Goal: Obtain resource: Download file/media

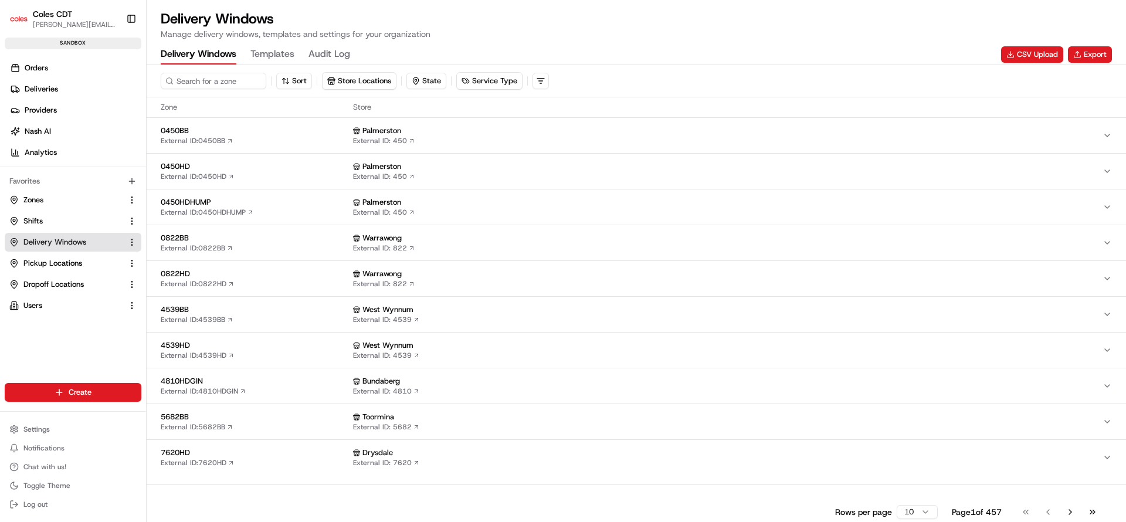
click at [273, 55] on button "Templates" at bounding box center [272, 55] width 44 height 20
click at [197, 57] on Windows "Delivery Windows" at bounding box center [199, 55] width 76 height 20
click at [1087, 52] on button "Export" at bounding box center [1090, 54] width 44 height 16
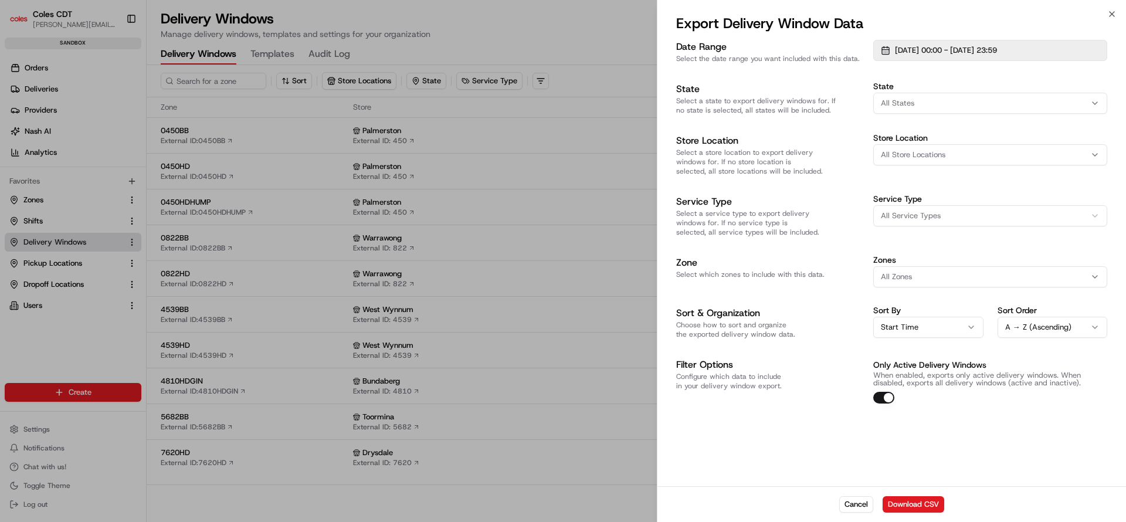
click at [997, 51] on span "[DATE] 00:00 - [DATE] 23:59" at bounding box center [946, 50] width 102 height 11
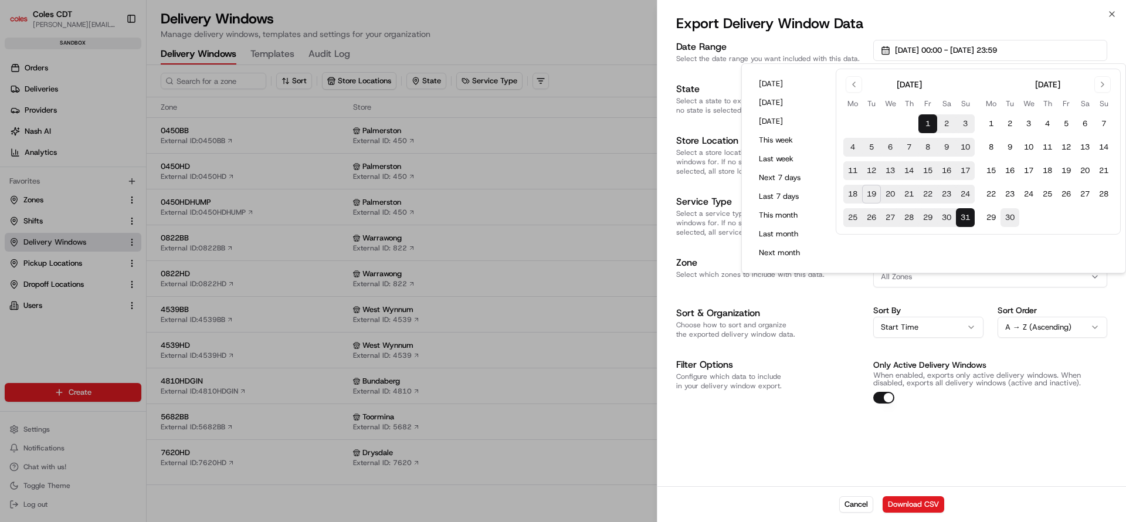
click at [1016, 215] on button "30" at bounding box center [1009, 217] width 19 height 19
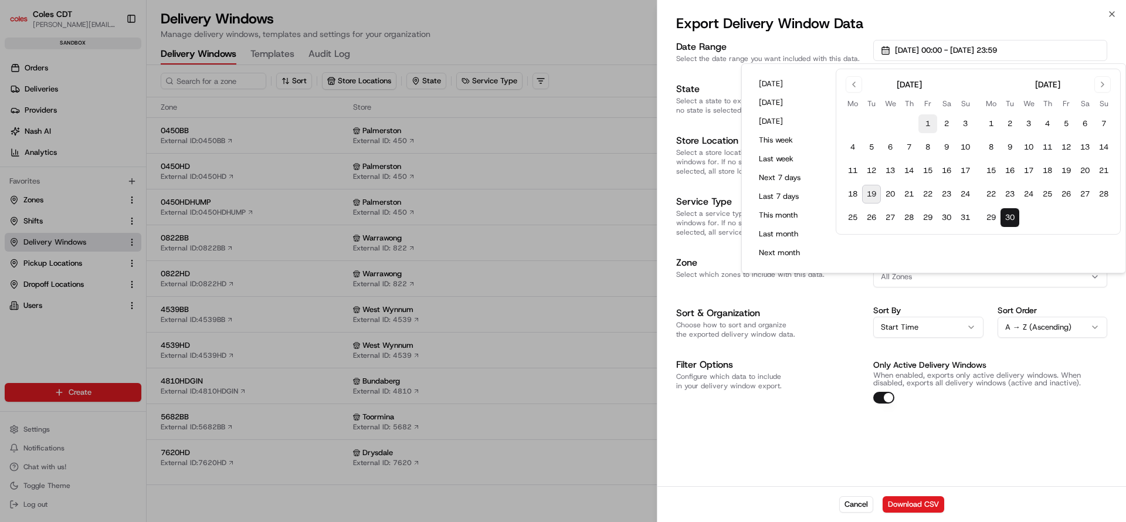
click at [923, 120] on button "1" at bounding box center [927, 123] width 19 height 19
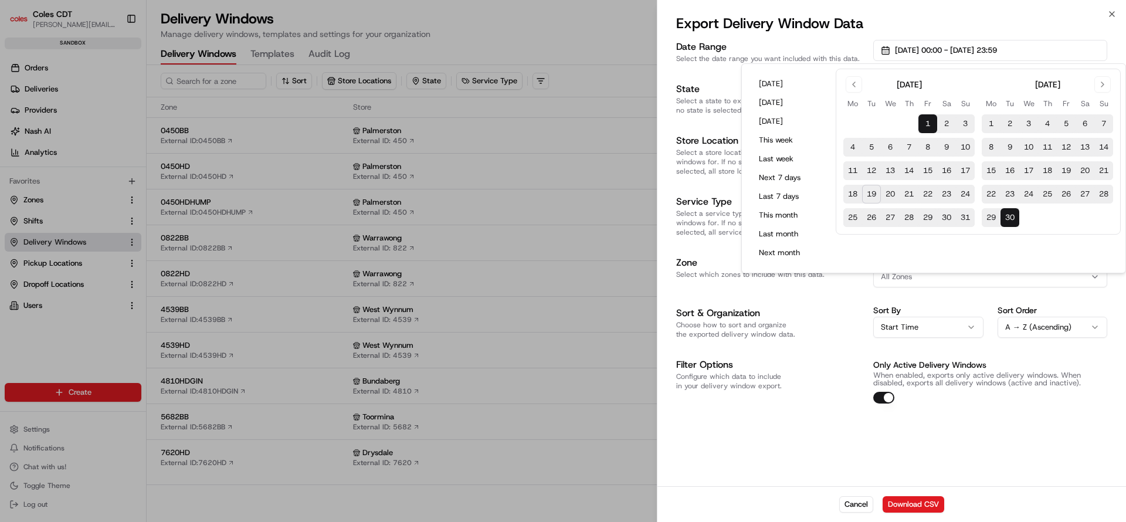
click at [904, 22] on h2 "Export Delivery Window Data" at bounding box center [891, 23] width 431 height 19
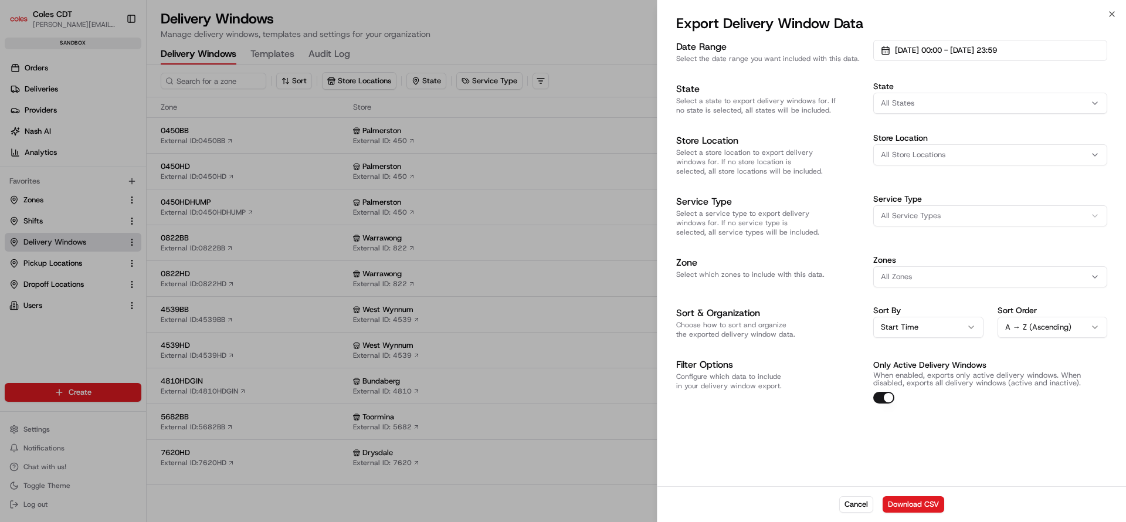
click at [928, 155] on span "All Store Locations" at bounding box center [913, 155] width 65 height 11
type input "7646"
click at [917, 203] on span "Launceston (7646)" at bounding box center [964, 201] width 144 height 11
click at [903, 501] on body "Coles CDT [PERSON_NAME][EMAIL_ADDRESS][PERSON_NAME][DOMAIN_NAME] Toggle Sidebar…" at bounding box center [563, 261] width 1126 height 522
click at [901, 505] on button "Download CSV" at bounding box center [913, 504] width 62 height 16
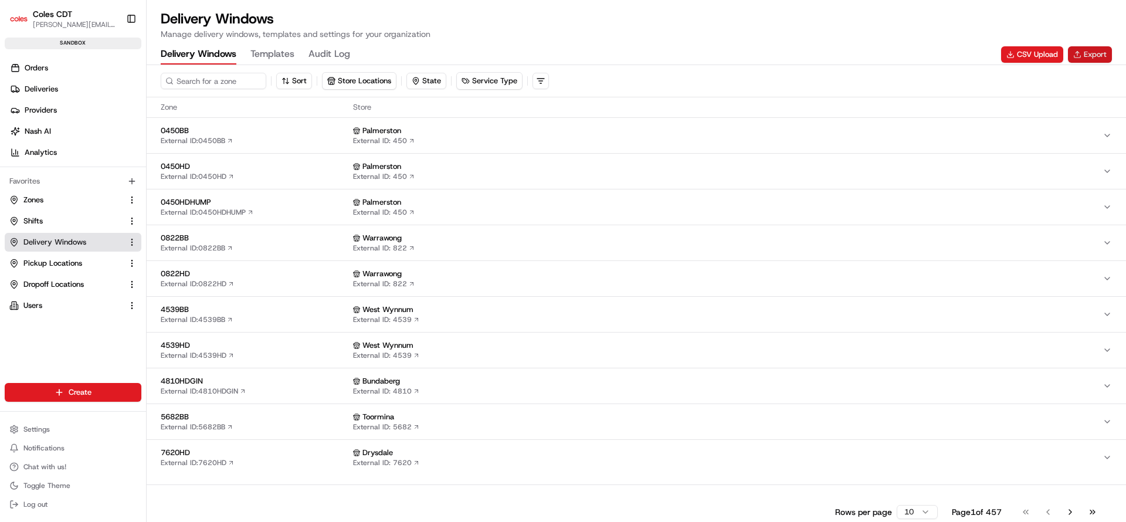
click at [1082, 56] on button "Export" at bounding box center [1090, 54] width 44 height 16
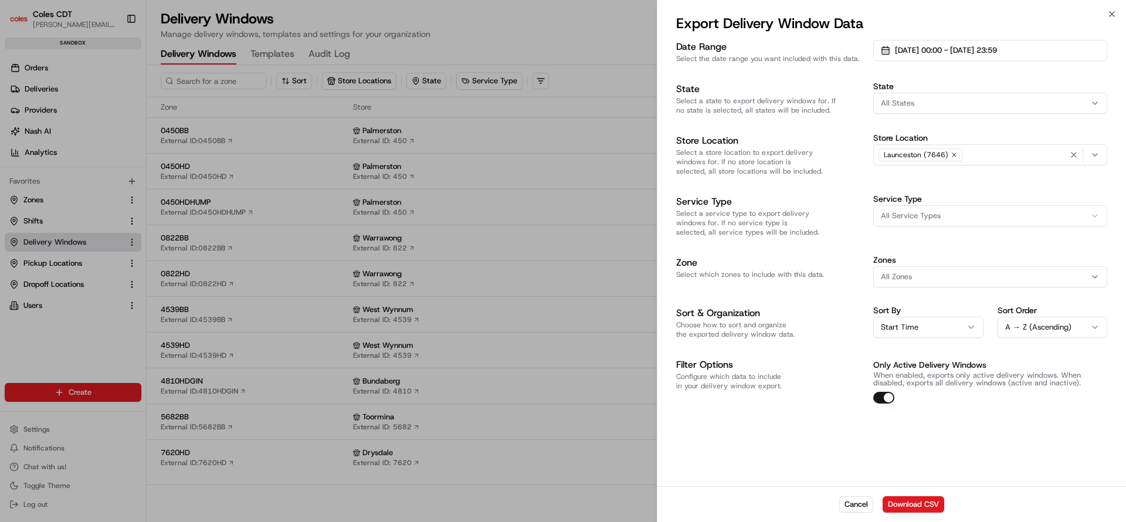
click at [953, 155] on icon "button" at bounding box center [954, 155] width 4 height 4
click at [938, 156] on span "All Store Locations" at bounding box center [913, 155] width 65 height 11
type input "7780"
click at [922, 200] on span "Seymour (7780)" at bounding box center [964, 201] width 144 height 11
click at [944, 449] on body "Coles CDT [PERSON_NAME][EMAIL_ADDRESS][PERSON_NAME][DOMAIN_NAME] Toggle Sidebar…" at bounding box center [563, 261] width 1126 height 522
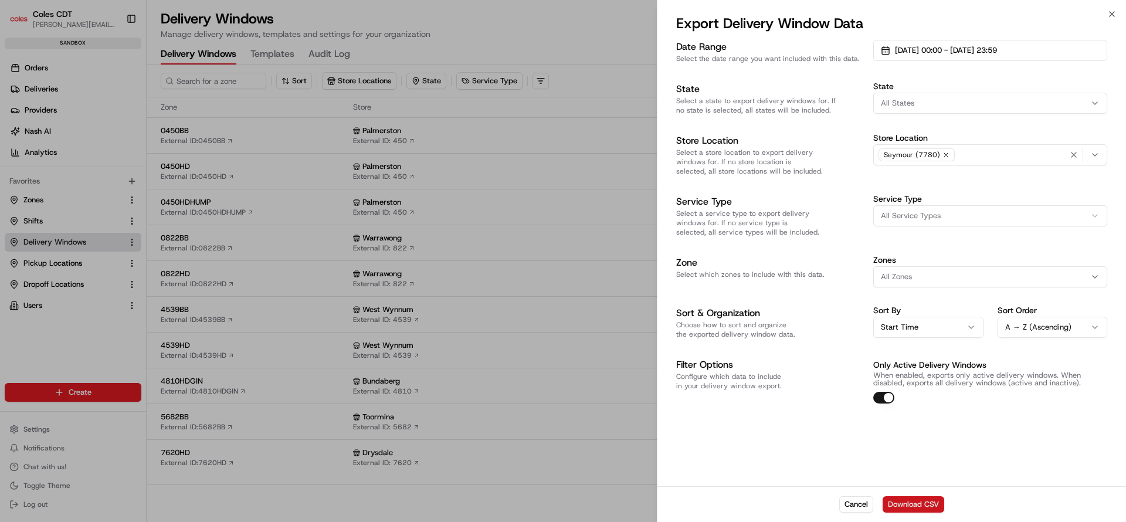
click at [908, 503] on button "Download CSV" at bounding box center [913, 504] width 62 height 16
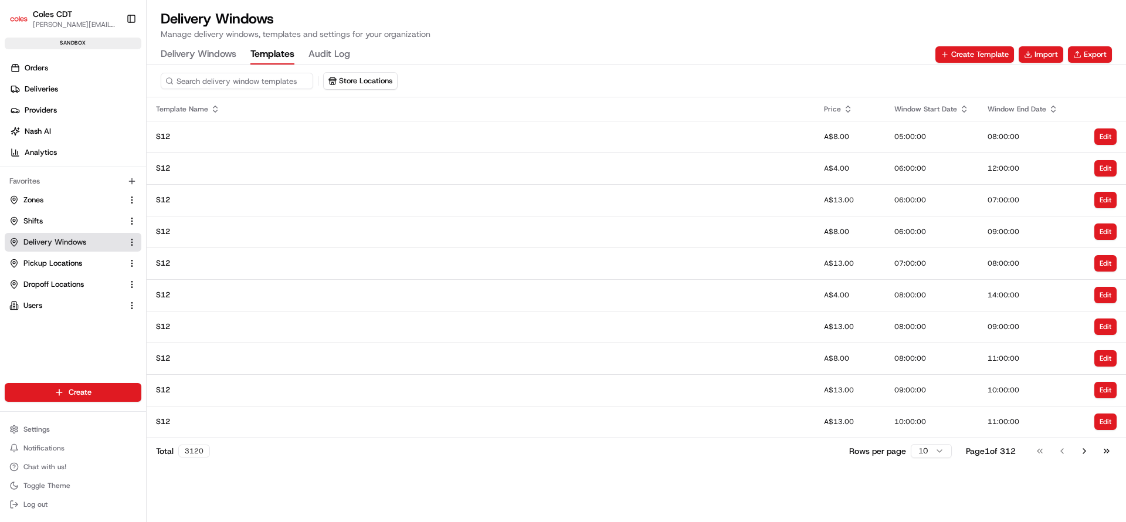
click at [254, 48] on button "Templates" at bounding box center [272, 55] width 44 height 20
click at [1097, 57] on button "Export" at bounding box center [1090, 54] width 44 height 16
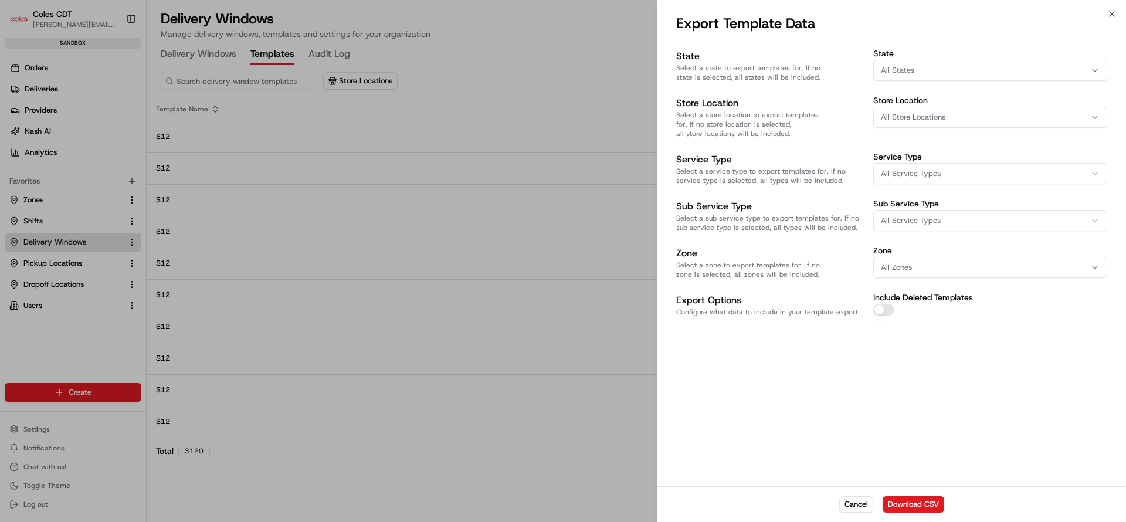
click at [912, 117] on span "All Store Locations" at bounding box center [913, 117] width 65 height 11
type input "7780"
click at [932, 164] on span "Seymour (7780)" at bounding box center [964, 163] width 144 height 11
click at [930, 422] on body "Coles CDT [PERSON_NAME][EMAIL_ADDRESS][PERSON_NAME][DOMAIN_NAME] Toggle Sidebar…" at bounding box center [563, 261] width 1126 height 522
click at [910, 504] on button "Download CSV" at bounding box center [913, 504] width 62 height 16
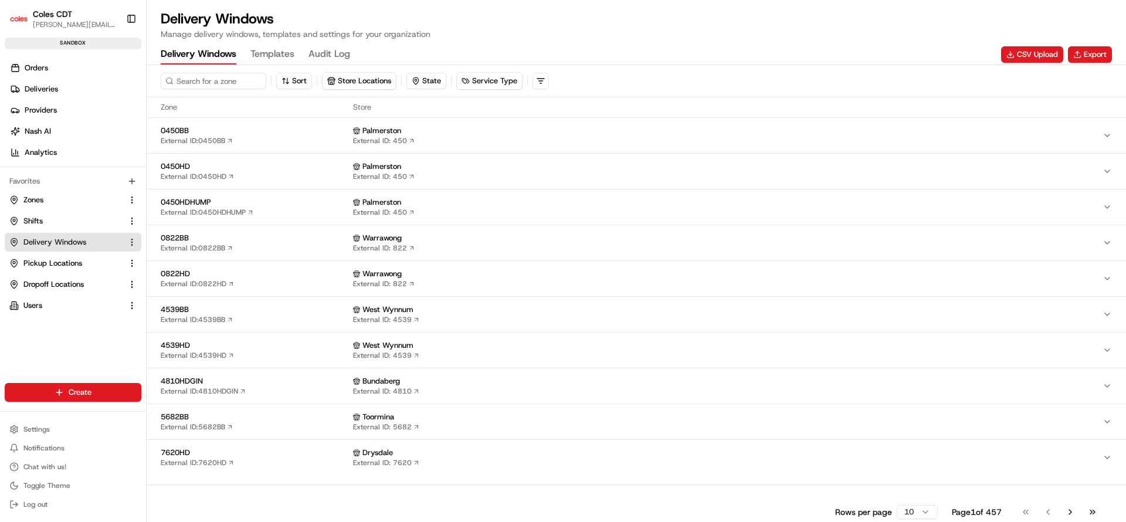
click at [213, 56] on Windows "Delivery Windows" at bounding box center [199, 55] width 76 height 20
click at [1089, 55] on button "Export" at bounding box center [1090, 54] width 44 height 16
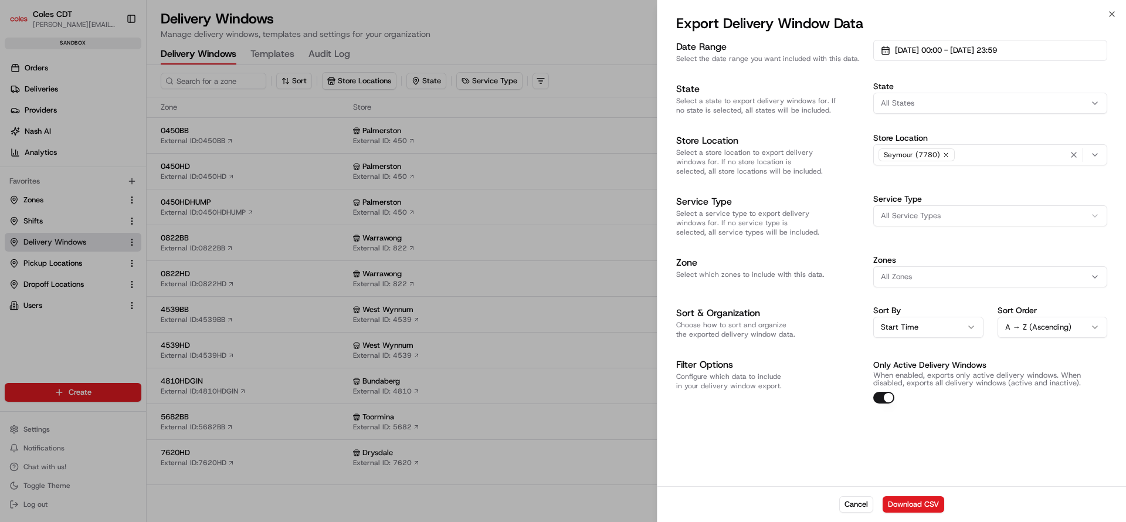
click at [948, 154] on div "Seymour (7780)" at bounding box center [916, 154] width 76 height 13
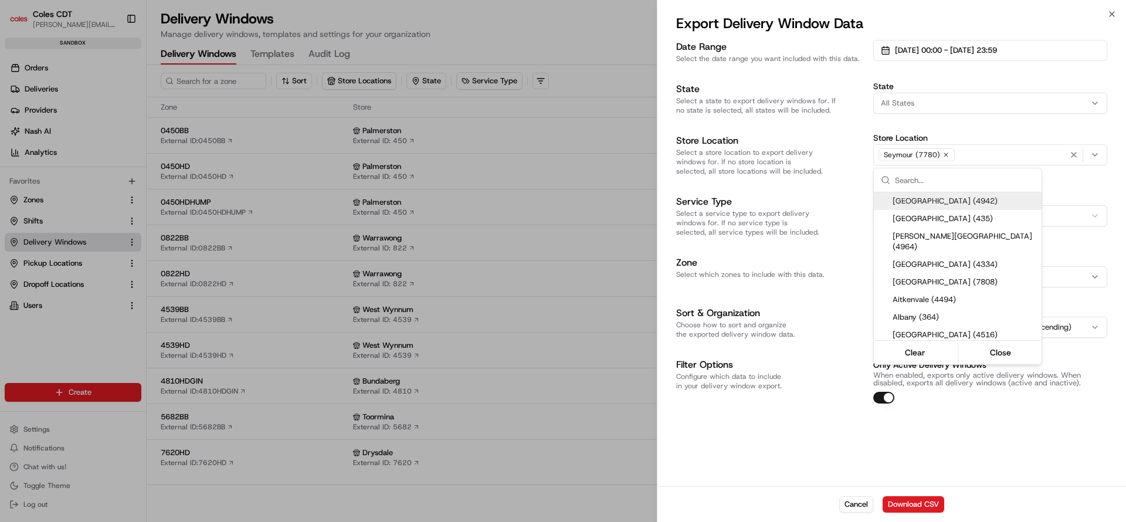
click at [944, 153] on icon "button" at bounding box center [946, 155] width 4 height 4
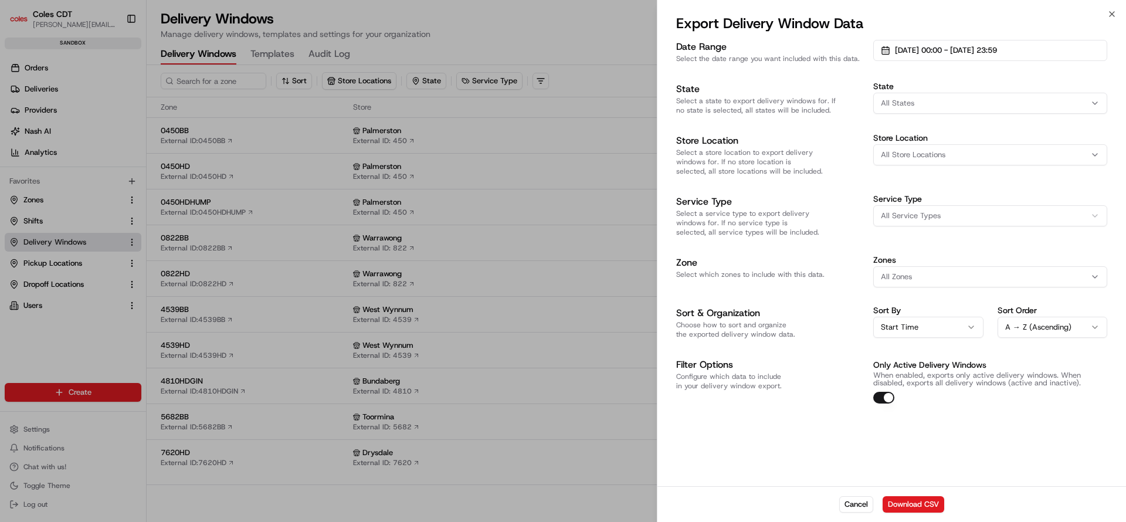
click at [942, 153] on span "All Store Locations" at bounding box center [913, 155] width 65 height 11
type input "5686"
click at [928, 203] on span "[GEOGRAPHIC_DATA] (5686)" at bounding box center [964, 201] width 144 height 11
click at [911, 444] on body "Coles CDT [PERSON_NAME][EMAIL_ADDRESS][PERSON_NAME][DOMAIN_NAME] Toggle Sidebar…" at bounding box center [563, 261] width 1126 height 522
click at [911, 507] on button "Download CSV" at bounding box center [913, 504] width 62 height 16
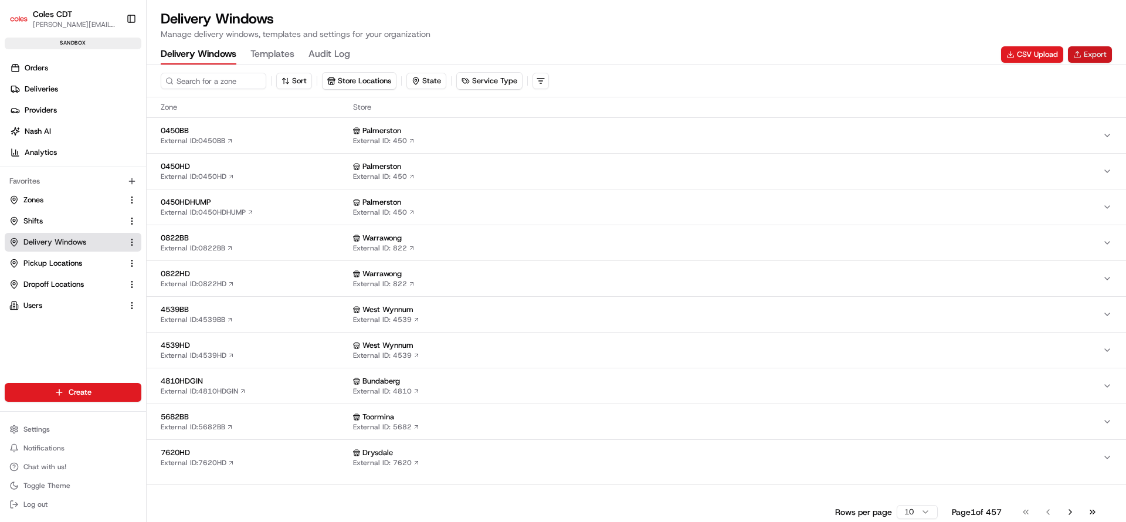
click at [1077, 53] on button "Export" at bounding box center [1090, 54] width 44 height 16
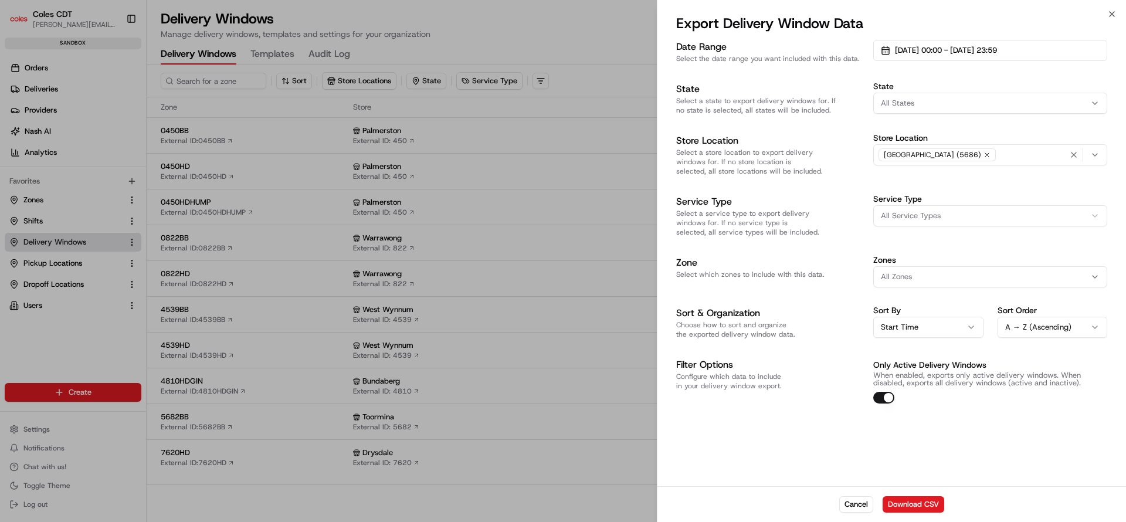
click at [985, 153] on icon "button" at bounding box center [987, 155] width 4 height 4
click at [963, 153] on div "All Store Locations" at bounding box center [990, 155] width 228 height 11
click at [960, 205] on span "Woolstores (7544)" at bounding box center [964, 201] width 144 height 11
click at [931, 175] on input "7544" at bounding box center [965, 179] width 140 height 23
type input "7554"
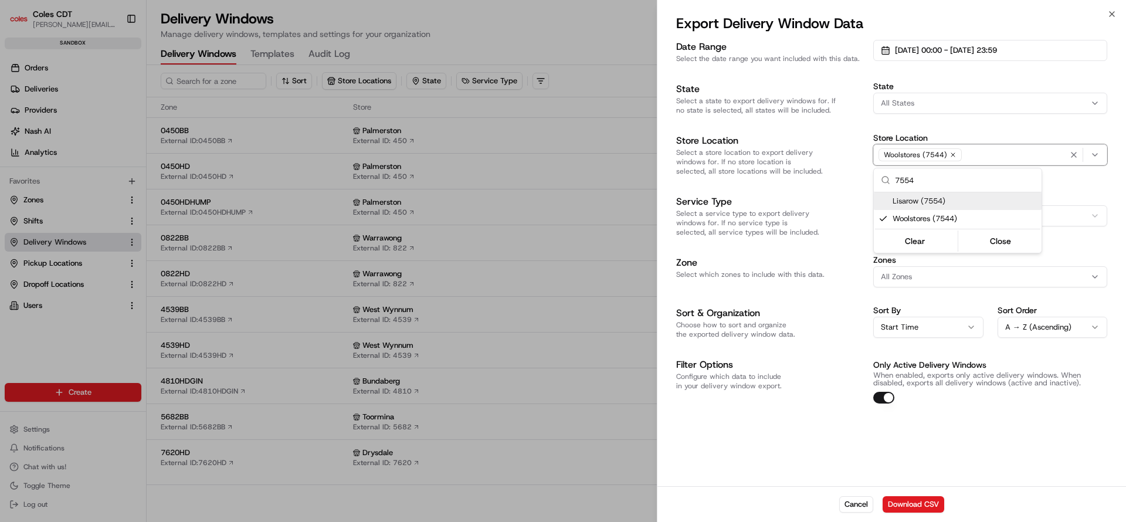
click at [959, 198] on span "Lisarow (7554)" at bounding box center [964, 201] width 144 height 11
click at [956, 215] on span "Woolstores (7544)" at bounding box center [964, 218] width 144 height 11
click at [823, 145] on body "Coles CDT [PERSON_NAME][EMAIL_ADDRESS][PERSON_NAME][DOMAIN_NAME] Toggle Sidebar…" at bounding box center [563, 261] width 1126 height 522
click at [860, 506] on button "Cancel" at bounding box center [856, 504] width 34 height 16
